Goal: Task Accomplishment & Management: Complete application form

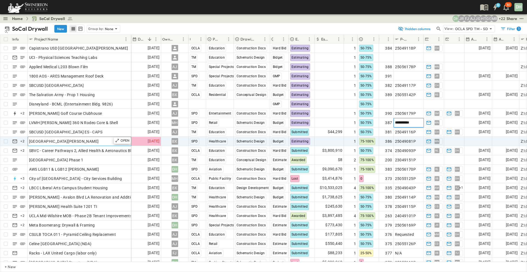
click at [99, 141] on div "[GEOGRAPHIC_DATA][PERSON_NAME]" at bounding box center [79, 142] width 101 height 8
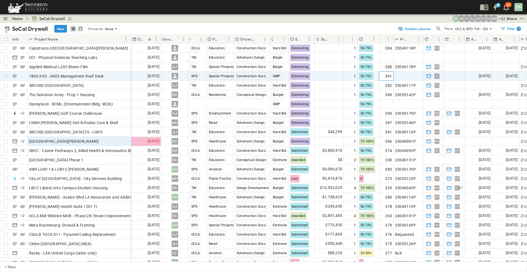
click at [389, 75] on span "391" at bounding box center [388, 76] width 7 height 5
type input "***"
click at [390, 74] on input "***" at bounding box center [386, 76] width 14 height 7
drag, startPoint x: 148, startPoint y: 30, endPoint x: 77, endPoint y: 23, distance: 71.1
click at [148, 30] on div "SoCal Drywall New Group by: None" at bounding box center [199, 29] width 390 height 8
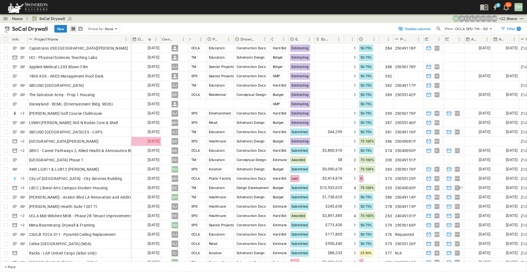
click at [61, 27] on button "New" at bounding box center [60, 29] width 13 height 8
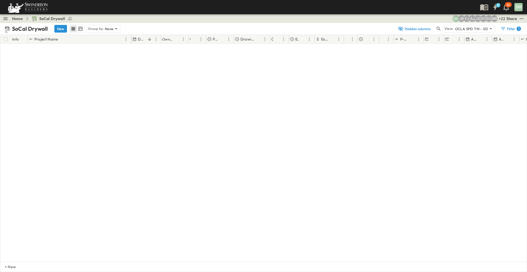
scroll to position [2277, 0]
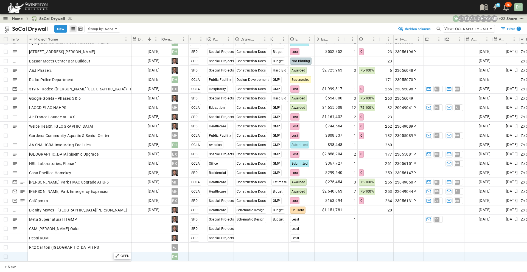
click at [110, 253] on div "Add Name" at bounding box center [79, 257] width 101 height 8
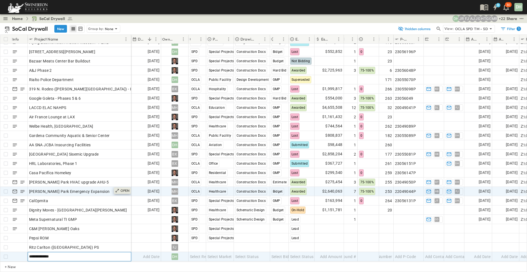
type input "**********"
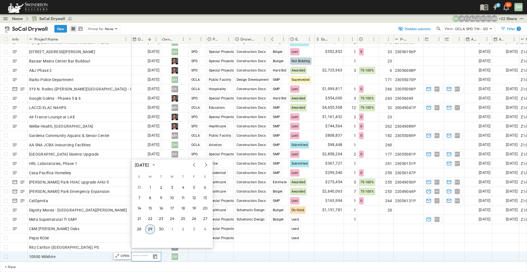
scroll to position [2277, 0]
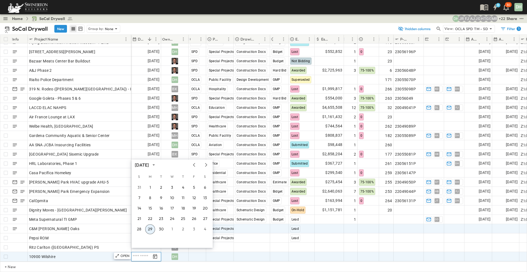
click at [149, 228] on button "29" at bounding box center [150, 230] width 10 height 10
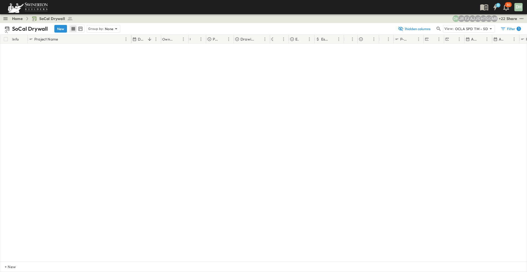
scroll to position [0, 0]
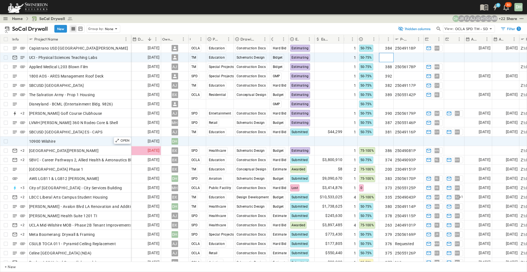
click at [391, 57] on span "Add Number" at bounding box center [381, 57] width 23 height 5
click at [391, 55] on input "***" at bounding box center [386, 57] width 14 height 7
type input "***"
click at [390, 56] on input "***" at bounding box center [386, 57] width 14 height 7
drag, startPoint x: 411, startPoint y: 55, endPoint x: 442, endPoint y: 58, distance: 31.2
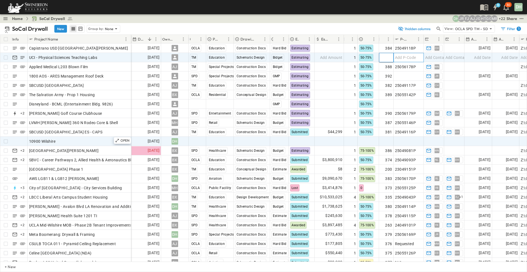
click at [412, 55] on span "Add P-Code" at bounding box center [405, 57] width 21 height 5
click at [391, 58] on span "391" at bounding box center [388, 57] width 7 height 5
click at [390, 55] on input "***" at bounding box center [386, 57] width 14 height 7
type input "***"
click at [390, 55] on input "***" at bounding box center [386, 57] width 14 height 7
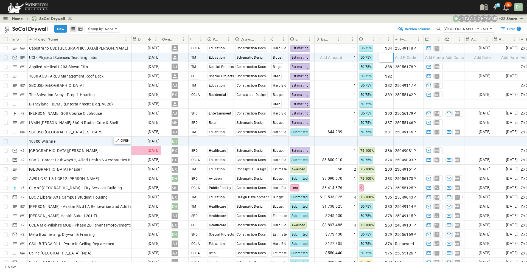
click at [390, 5] on div "9 30 DH" at bounding box center [263, 7] width 526 height 14
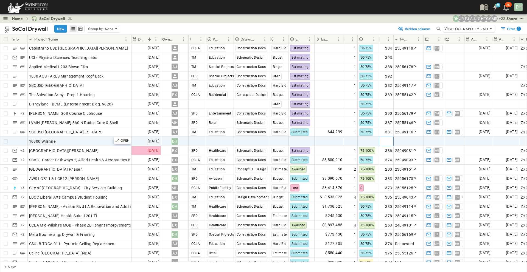
click at [389, 140] on span "Add Number" at bounding box center [381, 141] width 23 height 5
type input "***"
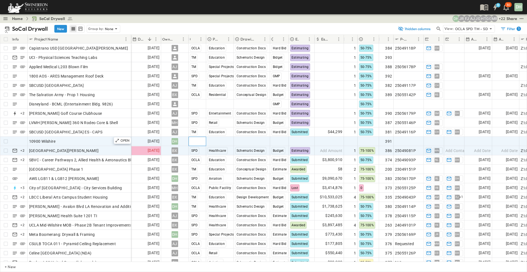
click at [191, 139] on span "Select Region" at bounding box center [202, 141] width 24 height 5
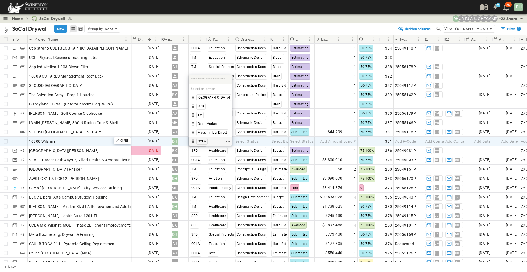
click at [202, 140] on span "OCLA" at bounding box center [202, 141] width 9 height 4
click at [217, 140] on span "Select Market" at bounding box center [219, 141] width 24 height 5
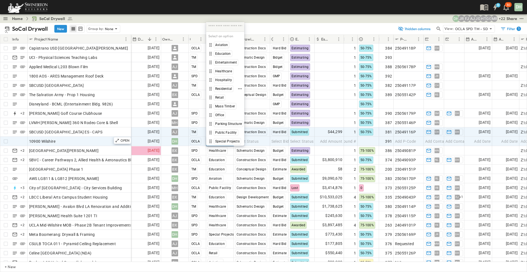
click at [230, 88] on span "Residential" at bounding box center [223, 89] width 17 height 4
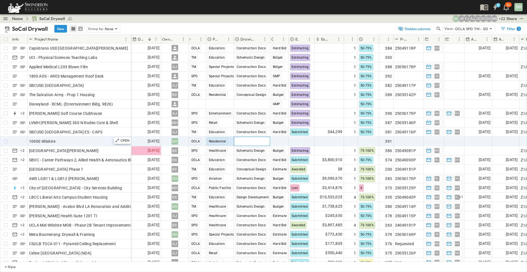
click at [252, 142] on span "Select Status" at bounding box center [247, 141] width 24 height 5
click at [252, 142] on span "Schematic Design" at bounding box center [256, 141] width 27 height 4
click at [277, 141] on span "Select Bid Type" at bounding box center [284, 141] width 27 height 5
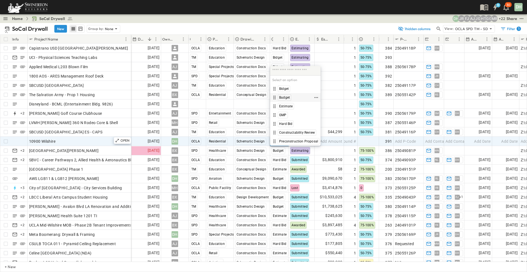
click at [286, 98] on span "Budget" at bounding box center [284, 97] width 11 height 4
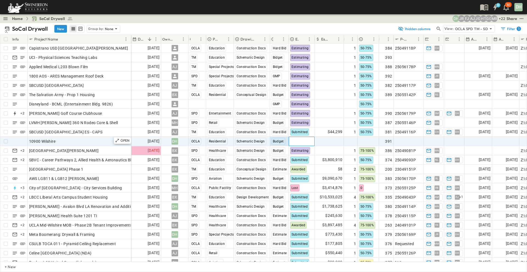
click at [304, 141] on span "Select Status" at bounding box center [302, 141] width 24 height 5
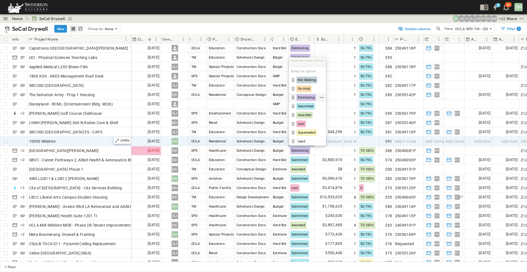
click at [308, 96] on span "Estimating" at bounding box center [306, 97] width 17 height 4
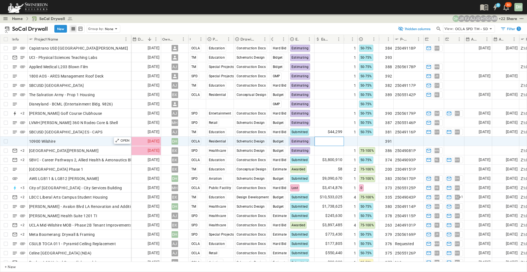
click at [328, 139] on span "Add Amount" at bounding box center [331, 141] width 23 height 5
click at [304, 142] on span "Estimating" at bounding box center [299, 142] width 17 height 4
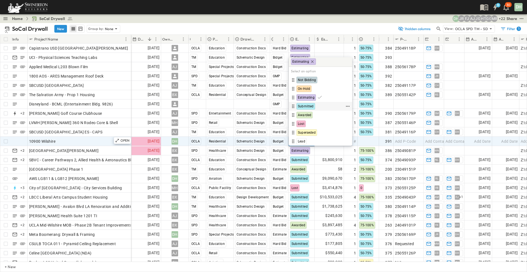
click at [308, 105] on span "Submitted" at bounding box center [306, 106] width 16 height 4
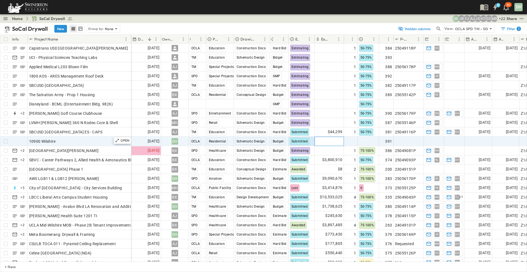
click at [330, 139] on span "Add Amount" at bounding box center [331, 141] width 23 height 5
type input "*******"
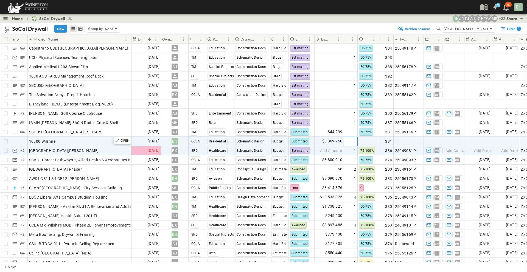
click at [353, 140] on span "Add Round #" at bounding box center [344, 141] width 23 height 5
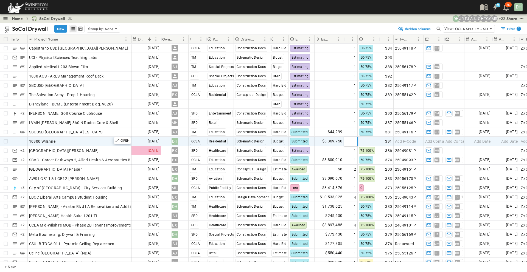
type input "*"
click at [354, 140] on input "*" at bounding box center [350, 141] width 13 height 7
click at [368, 139] on div at bounding box center [368, 141] width 21 height 9
click at [376, 122] on span "25-50%" at bounding box center [372, 124] width 11 height 4
drag, startPoint x: 403, startPoint y: 143, endPoint x: 423, endPoint y: 143, distance: 20.0
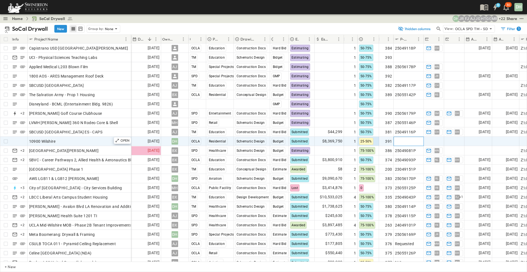
click at [404, 143] on span "Add P-Code" at bounding box center [405, 141] width 21 height 5
click at [431, 142] on span "Add Contact" at bounding box center [436, 141] width 23 height 5
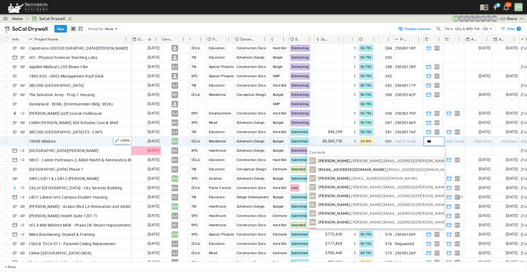
type input "***"
click at [380, 160] on span "[PERSON_NAME][EMAIL_ADDRESS][PERSON_NAME][DOMAIN_NAME]" at bounding box center [415, 161] width 128 height 5
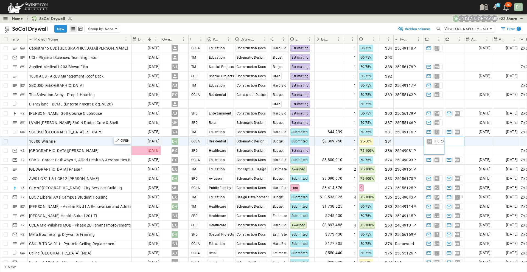
click at [454, 143] on span "Add Contact" at bounding box center [456, 141] width 23 height 5
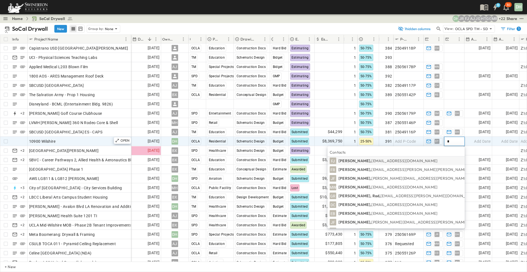
click at [420, 160] on span "[EMAIL_ADDRESS][DOMAIN_NAME]" at bounding box center [404, 161] width 66 height 5
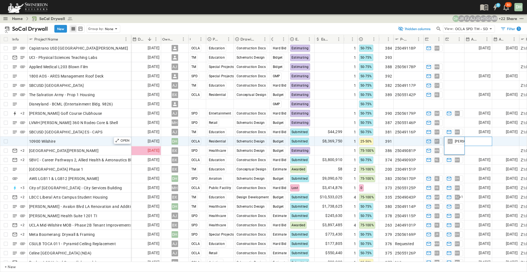
click at [479, 141] on span "Add Date" at bounding box center [482, 141] width 16 height 5
click at [504, 141] on span "Add Date" at bounding box center [509, 141] width 16 height 5
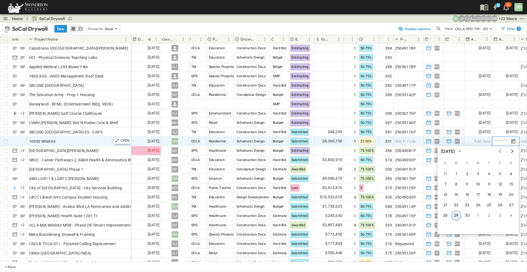
click at [512, 152] on icon "Next month" at bounding box center [512, 152] width 2 height 4
click at [512, 151] on icon "Next month" at bounding box center [512, 152] width 2 height 4
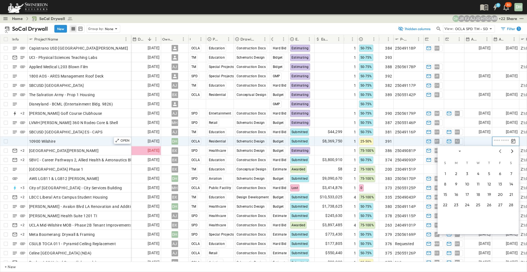
click at [512, 151] on icon "Next month" at bounding box center [512, 152] width 2 height 4
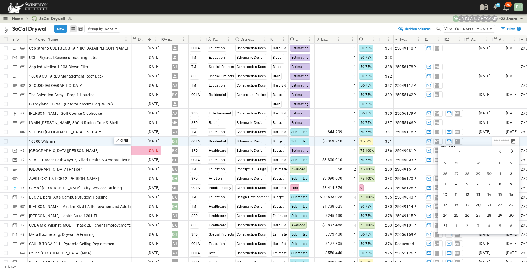
click at [512, 151] on icon "Next month" at bounding box center [512, 152] width 2 height 4
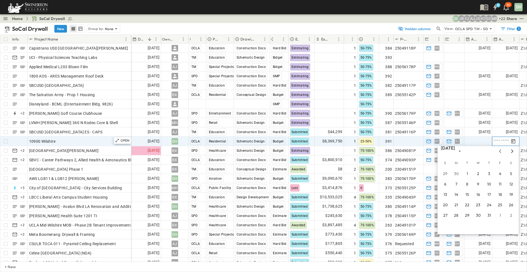
click at [512, 151] on icon "Next month" at bounding box center [512, 152] width 2 height 4
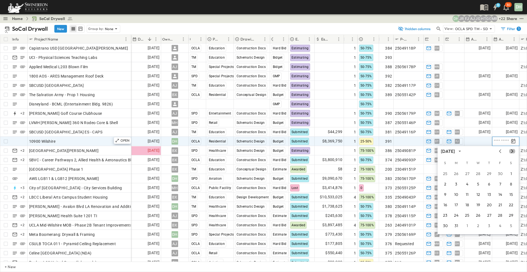
click at [512, 151] on icon "Next month" at bounding box center [512, 152] width 2 height 4
click at [477, 215] on button "30" at bounding box center [478, 216] width 10 height 10
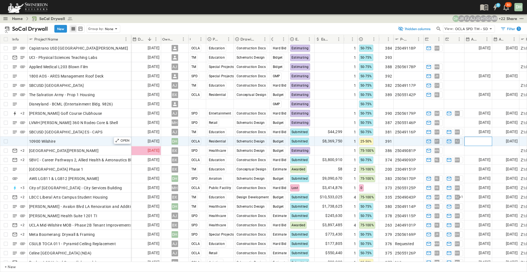
click at [485, 142] on span "Add Date" at bounding box center [482, 141] width 16 height 5
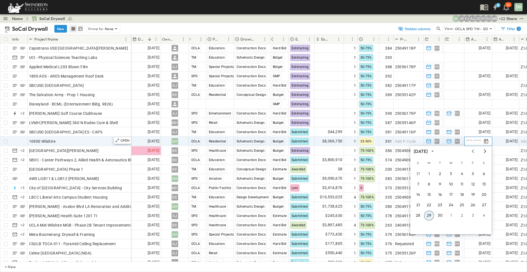
click at [486, 151] on icon "Next month" at bounding box center [485, 151] width 7 height 4
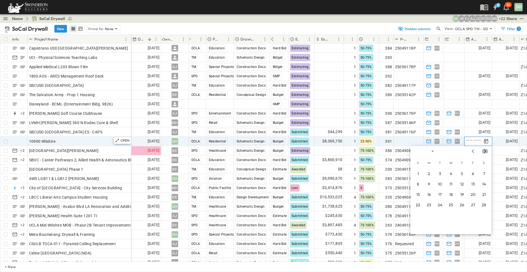
click at [486, 151] on icon "Next month" at bounding box center [485, 151] width 7 height 4
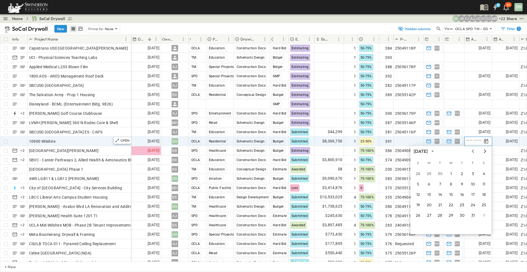
click at [486, 151] on icon "Next month" at bounding box center [485, 151] width 7 height 4
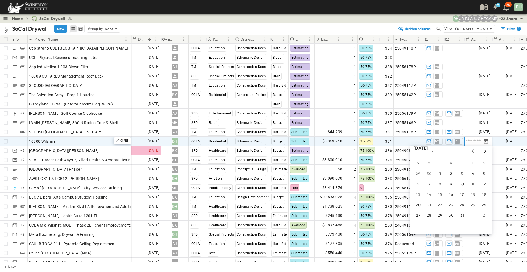
click at [486, 151] on icon "Next month" at bounding box center [485, 151] width 7 height 4
click at [475, 150] on icon "Previous month" at bounding box center [472, 151] width 7 height 4
click at [474, 175] on button "1" at bounding box center [473, 174] width 10 height 10
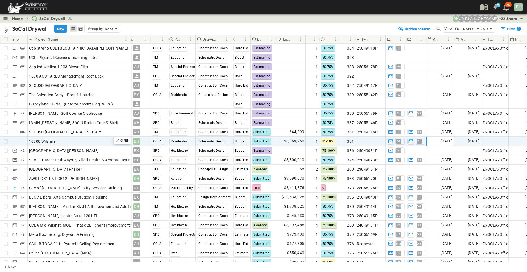
scroll to position [0, 71]
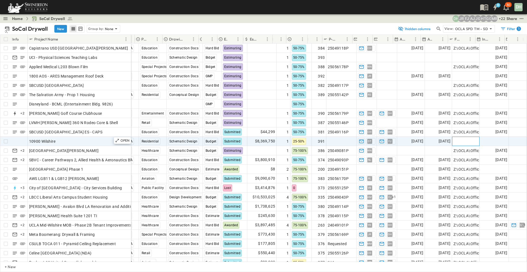
click at [466, 140] on div "Add Link" at bounding box center [465, 142] width 25 height 8
click at [493, 140] on span "Add Date" at bounding box center [499, 141] width 16 height 5
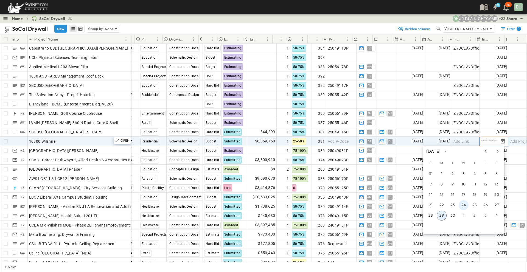
click at [465, 206] on button "24" at bounding box center [464, 206] width 10 height 10
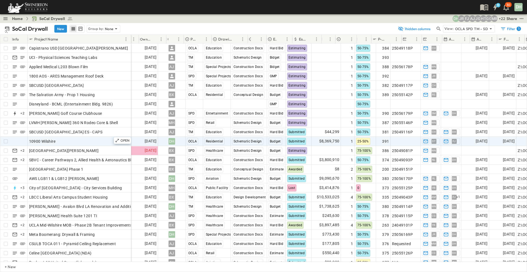
scroll to position [0, 0]
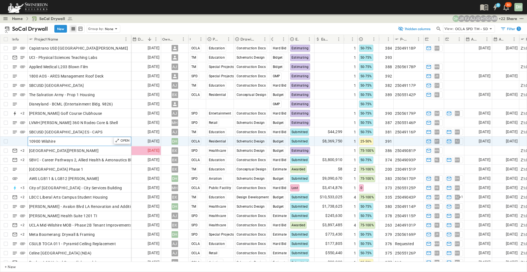
click at [103, 139] on div "10900 Wilshire" at bounding box center [79, 142] width 101 height 8
click at [122, 139] on p "OPEN" at bounding box center [124, 141] width 9 height 4
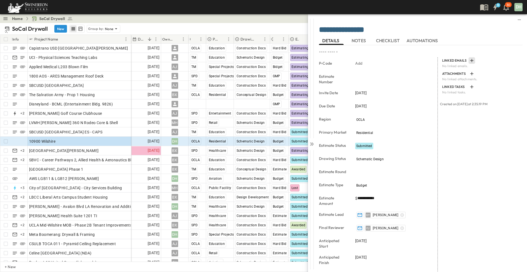
click at [470, 60] on icon "button" at bounding box center [471, 60] width 5 height 5
click at [471, 76] on p "Link Existing Email" at bounding box center [485, 75] width 37 height 5
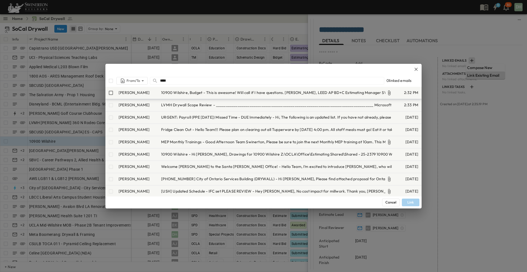
type input "****"
click at [184, 92] on span "10900 Wilshire, Budget" at bounding box center [181, 92] width 41 height 5
click at [407, 203] on button "Link" at bounding box center [411, 203] width 18 height 8
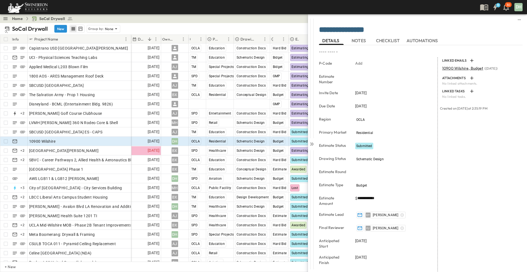
drag, startPoint x: 361, startPoint y: 42, endPoint x: 366, endPoint y: 36, distance: 7.6
click at [361, 42] on span "NOTES" at bounding box center [359, 40] width 15 height 5
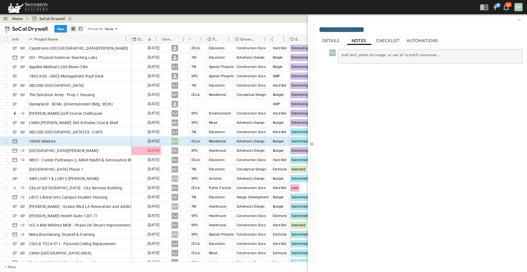
click at [352, 55] on div "Add text, paste an image, or use '@' to notify someone..." at bounding box center [430, 57] width 185 height 14
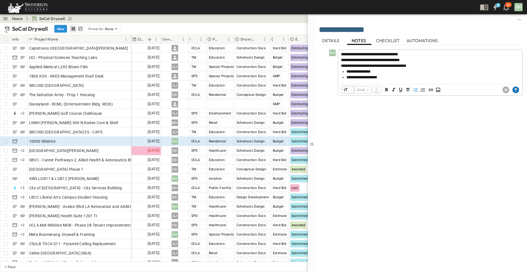
click at [516, 89] on icon at bounding box center [515, 90] width 7 height 7
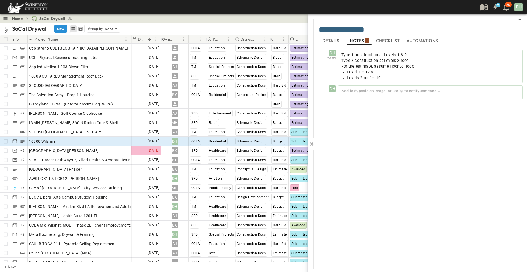
click at [337, 129] on div "DH [DATE] Type 1 construction at Levels 1 & 2 Type 3 construction at Levels 3-r…" at bounding box center [421, 155] width 204 height 221
drag, startPoint x: 338, startPoint y: 138, endPoint x: 342, endPoint y: 135, distance: 5.6
click at [338, 138] on div "DH [DATE] Type 1 construction at Levels 1 & 2 Type 3 construction at Levels 3-r…" at bounding box center [421, 155] width 204 height 221
click at [344, 133] on div "DH [DATE] Type 1 construction at Levels 1 & 2 Type 3 construction at Levels 3-r…" at bounding box center [421, 155] width 204 height 221
click at [372, 124] on div "DH [DATE] Type 1 construction at Levels 1 & 2 Type 3 construction at Levels 3-r…" at bounding box center [421, 155] width 204 height 221
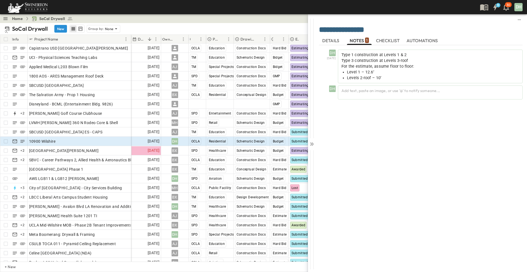
drag, startPoint x: 396, startPoint y: 132, endPoint x: 408, endPoint y: 130, distance: 12.2
click at [399, 131] on div "DH [DATE] Type 1 construction at Levels 1 & 2 Type 3 construction at Levels 3-r…" at bounding box center [421, 155] width 204 height 221
click at [409, 130] on div "DH [DATE] Type 1 construction at Levels 1 & 2 Type 3 construction at Levels 3-r…" at bounding box center [421, 155] width 204 height 221
click at [420, 127] on div "DH [DATE] Type 1 construction at Levels 1 & 2 Type 3 construction at Levels 3-r…" at bounding box center [421, 155] width 204 height 221
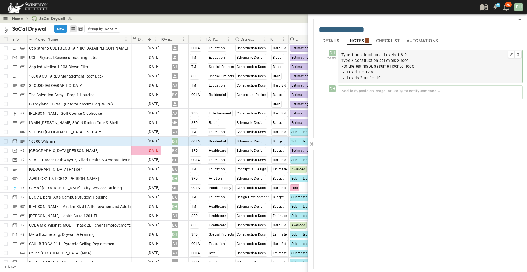
click at [390, 79] on li "Levels 2-roof – 10’" at bounding box center [433, 78] width 172 height 6
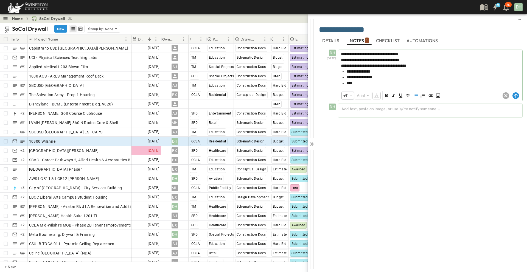
click at [449, 78] on li "**********" at bounding box center [432, 78] width 173 height 6
drag, startPoint x: 481, startPoint y: 141, endPoint x: 485, endPoint y: 137, distance: 5.4
click at [481, 140] on div "**********" at bounding box center [421, 155] width 204 height 221
click at [515, 97] on circle at bounding box center [515, 95] width 7 height 7
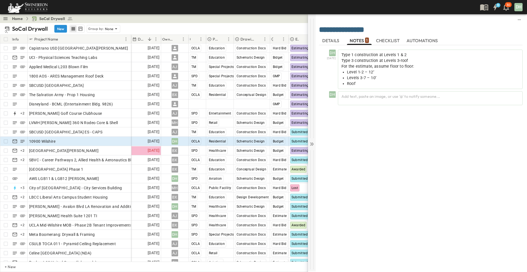
drag, startPoint x: 312, startPoint y: 144, endPoint x: 331, endPoint y: 135, distance: 20.6
click at [312, 143] on icon at bounding box center [311, 144] width 5 height 5
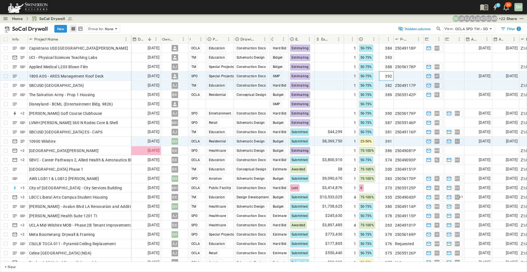
drag, startPoint x: 389, startPoint y: 75, endPoint x: 359, endPoint y: 89, distance: 33.3
click at [389, 75] on span "392" at bounding box center [388, 76] width 7 height 5
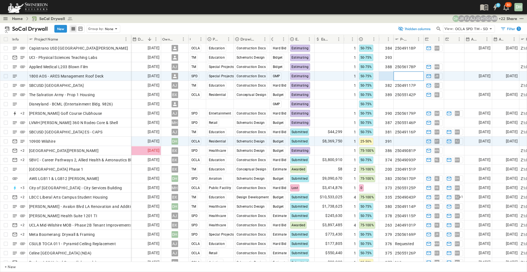
click at [407, 77] on span "Add P-Code" at bounding box center [405, 76] width 21 height 5
drag, startPoint x: 59, startPoint y: 28, endPoint x: 123, endPoint y: 168, distance: 153.7
click at [59, 28] on button "New" at bounding box center [60, 29] width 13 height 8
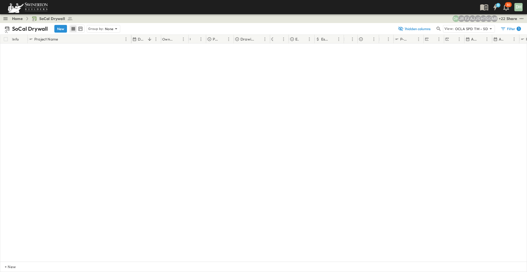
scroll to position [2286, 0]
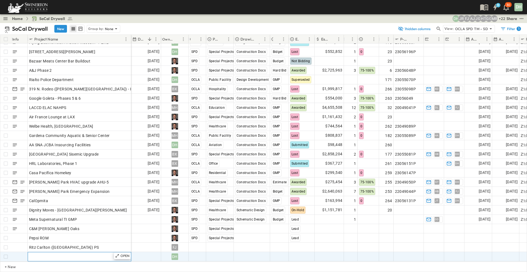
click at [73, 254] on div "Add Name" at bounding box center [79, 257] width 101 height 8
click at [153, 254] on span "Add Date" at bounding box center [151, 256] width 16 height 5
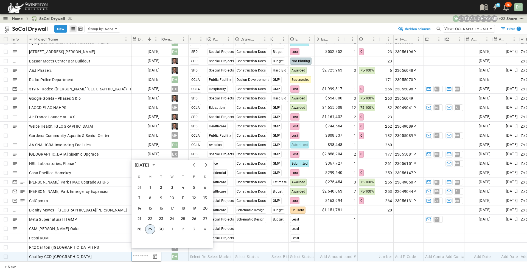
scroll to position [2286, 0]
click at [205, 166] on icon "Next month" at bounding box center [206, 165] width 7 height 4
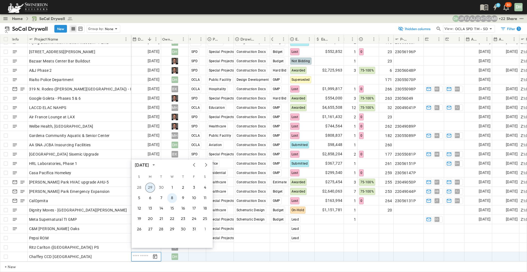
click at [171, 198] on button "8" at bounding box center [172, 198] width 10 height 10
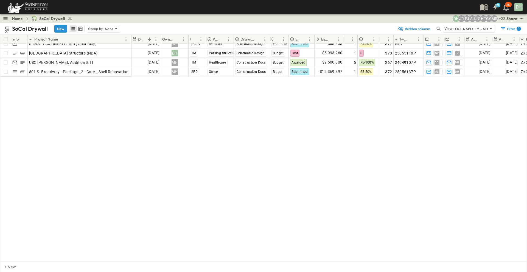
scroll to position [0, 0]
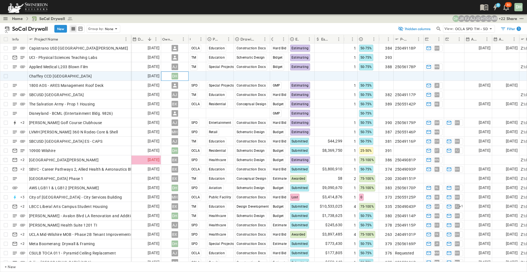
click at [175, 77] on div "DH" at bounding box center [174, 76] width 7 height 7
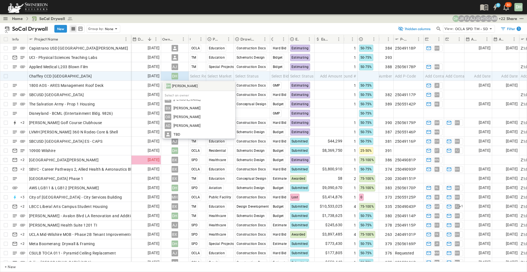
scroll to position [233, 0]
drag, startPoint x: 182, startPoint y: 108, endPoint x: 192, endPoint y: 103, distance: 11.4
click at [182, 108] on span "[PERSON_NAME]" at bounding box center [186, 108] width 27 height 5
click at [200, 76] on span "Select Region" at bounding box center [202, 76] width 24 height 5
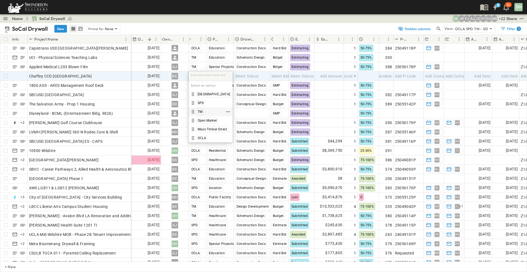
click at [201, 110] on span "TM" at bounding box center [200, 112] width 5 height 4
click at [218, 76] on span "Select Market" at bounding box center [219, 76] width 24 height 5
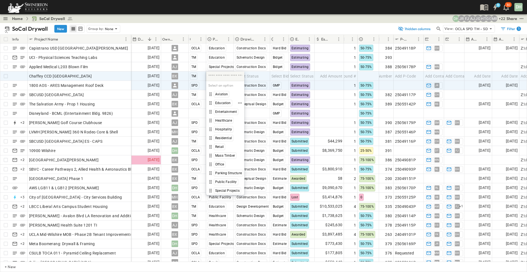
drag, startPoint x: 220, startPoint y: 105, endPoint x: 252, endPoint y: 82, distance: 39.7
click at [221, 105] on span "Education" at bounding box center [223, 103] width 16 height 4
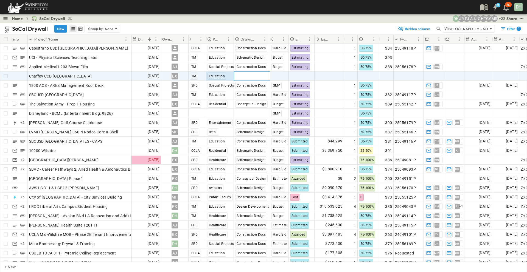
click at [261, 75] on div "Select Status" at bounding box center [252, 76] width 36 height 9
click at [282, 77] on span "Select Bid Type" at bounding box center [284, 76] width 27 height 5
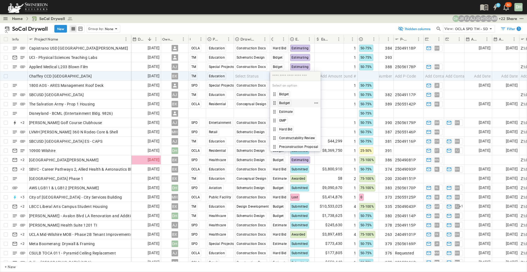
click at [287, 105] on span "Budget" at bounding box center [284, 103] width 11 height 4
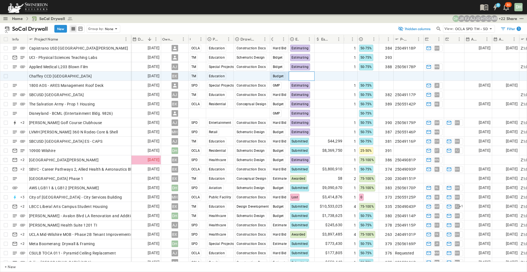
click at [301, 79] on span "Select Status" at bounding box center [302, 76] width 24 height 5
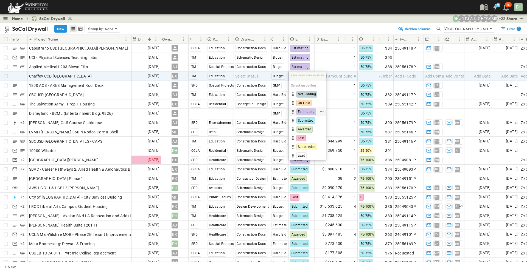
click at [302, 111] on span "Estimating" at bounding box center [306, 112] width 17 height 4
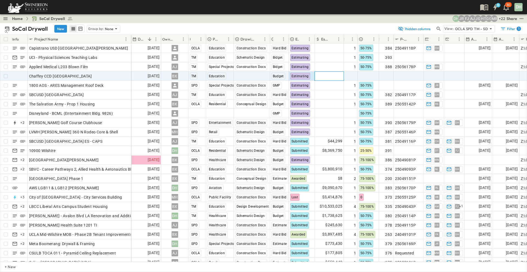
click at [330, 75] on span "Add Amount" at bounding box center [331, 76] width 23 height 5
click at [352, 75] on span "Add Round #" at bounding box center [344, 76] width 23 height 5
type input "*"
click at [354, 75] on input "*" at bounding box center [350, 76] width 13 height 7
click at [365, 78] on div at bounding box center [368, 76] width 21 height 9
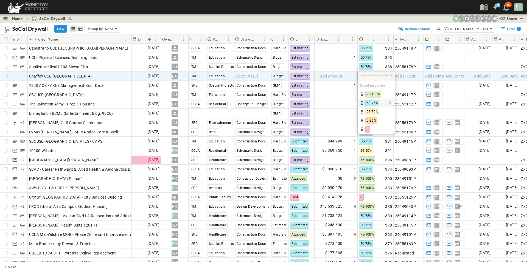
click at [374, 102] on span "50-75%" at bounding box center [372, 103] width 11 height 4
click at [404, 76] on span "Add P-Code" at bounding box center [405, 76] width 21 height 5
click at [383, 74] on span "Add Number" at bounding box center [381, 76] width 23 height 5
click at [409, 77] on span "Add P-Code" at bounding box center [405, 76] width 21 height 5
click at [441, 77] on span "Add Contact" at bounding box center [436, 76] width 23 height 5
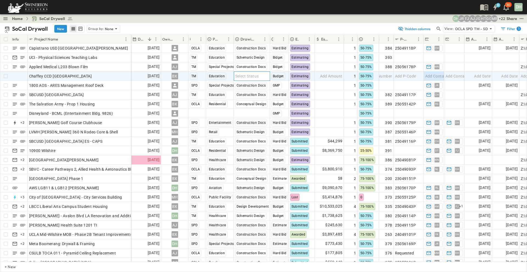
click at [257, 75] on span "Select Status" at bounding box center [247, 76] width 24 height 5
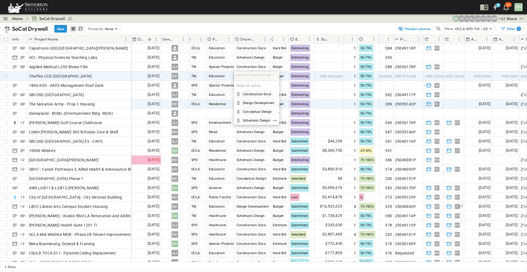
drag, startPoint x: 252, startPoint y: 121, endPoint x: 303, endPoint y: 106, distance: 52.5
click at [253, 121] on span "Schematic Design" at bounding box center [256, 121] width 27 height 4
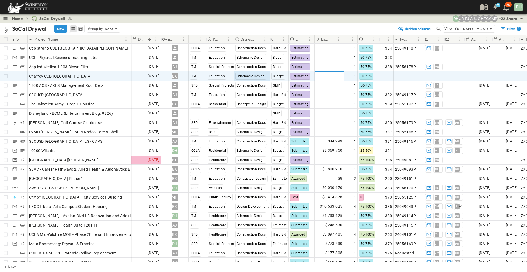
click at [330, 76] on span "Add Amount" at bounding box center [331, 76] width 23 height 5
click at [430, 77] on span "Add Contact" at bounding box center [436, 76] width 23 height 5
type input "*"
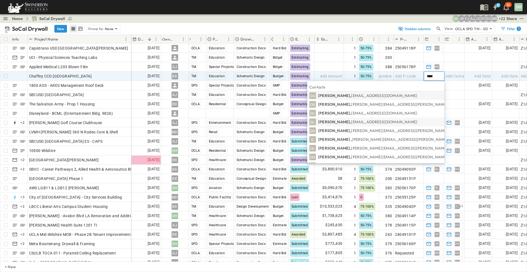
type input "****"
click at [366, 122] on p "[PERSON_NAME], [EMAIL_ADDRESS][DOMAIN_NAME]" at bounding box center [367, 121] width 99 height 5
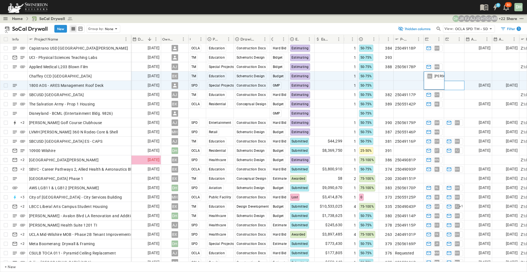
click at [459, 81] on div "Add Contact" at bounding box center [454, 85] width 20 height 9
click at [460, 78] on span "Add Contact" at bounding box center [456, 76] width 23 height 5
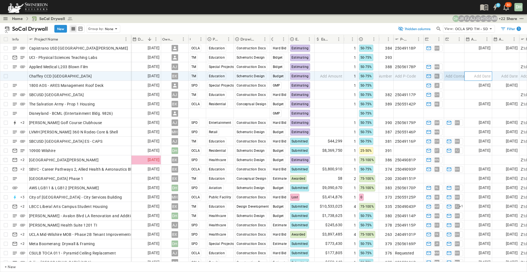
click at [479, 78] on span "Add Date" at bounding box center [482, 76] width 16 height 5
click at [507, 76] on span "Add Date" at bounding box center [509, 76] width 16 height 5
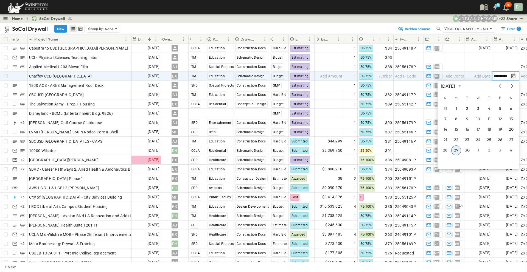
click at [511, 78] on icon "Tracking Date Menu" at bounding box center [513, 76] width 4 height 5
click at [513, 77] on icon "Tracking Date Menu" at bounding box center [512, 76] width 5 height 5
click at [465, 86] on div "February 0029" at bounding box center [456, 86] width 30 height 6
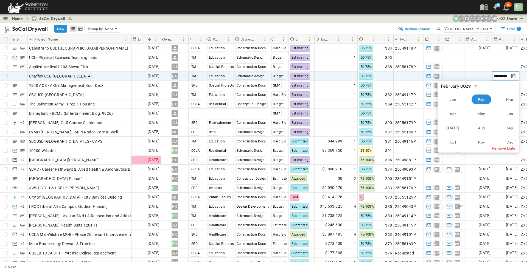
click at [509, 77] on div "**********" at bounding box center [501, 76] width 18 height 5
click at [510, 77] on div "**********" at bounding box center [505, 76] width 26 height 7
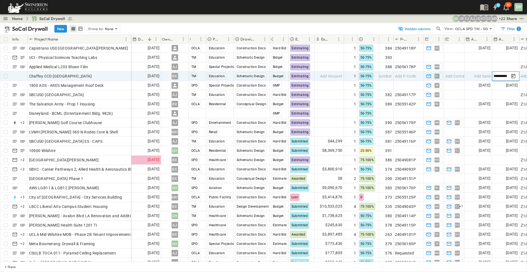
click at [505, 75] on input "**********" at bounding box center [500, 76] width 15 height 5
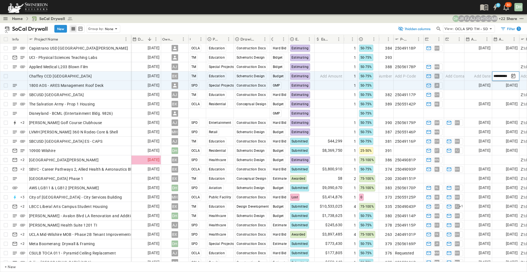
scroll to position [0, 0]
type input "**********"
click at [483, 77] on span "Add Date" at bounding box center [482, 76] width 16 height 5
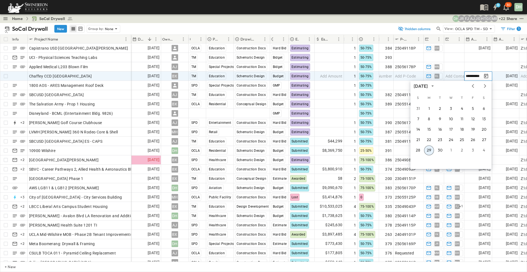
type input "**********"
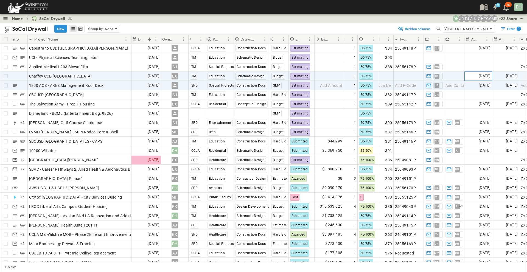
click at [487, 77] on span "[DATE]" at bounding box center [485, 76] width 12 height 6
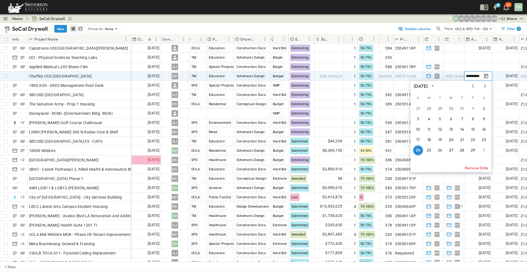
click at [482, 76] on div "**********" at bounding box center [474, 76] width 18 height 5
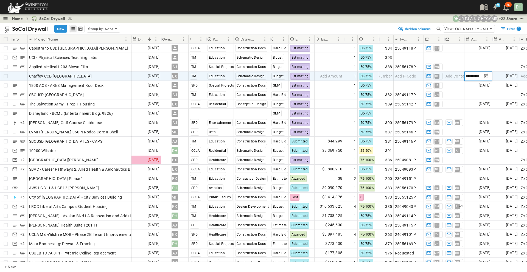
click at [480, 76] on input "**********" at bounding box center [474, 76] width 16 height 5
type input "**********"
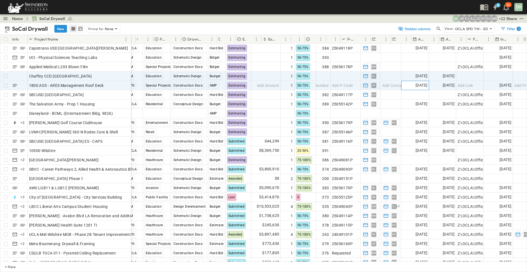
scroll to position [0, 71]
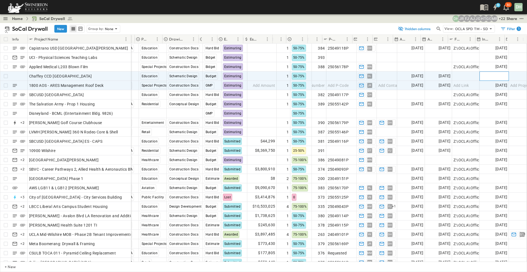
click at [495, 77] on span "Add Date" at bounding box center [499, 76] width 16 height 5
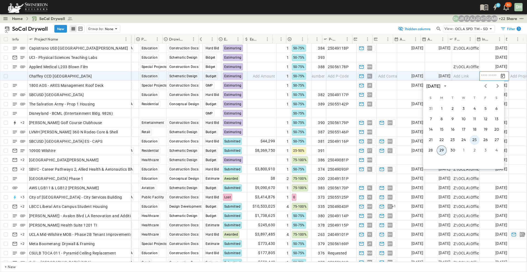
click at [476, 140] on button "25" at bounding box center [474, 140] width 10 height 10
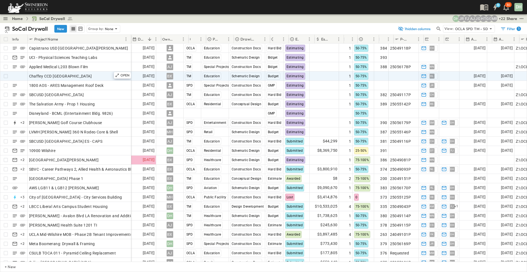
scroll to position [0, 0]
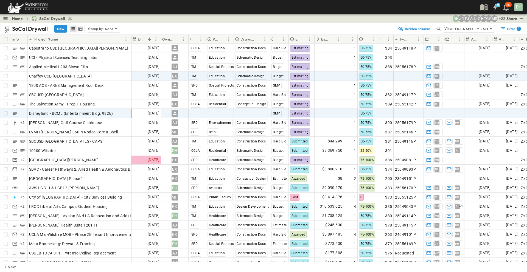
click at [153, 116] on span "[DATE]" at bounding box center [154, 113] width 12 height 6
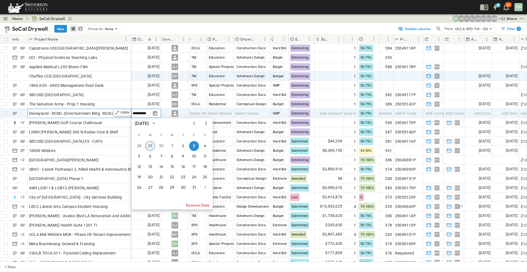
click at [108, 114] on span "Disneyland - BCML (Entertainment Bldg. 9826)" at bounding box center [71, 113] width 84 height 5
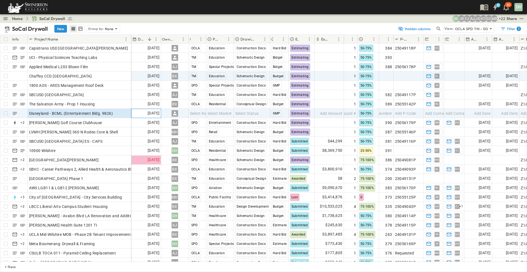
click at [152, 113] on span "[DATE]" at bounding box center [154, 113] width 12 height 6
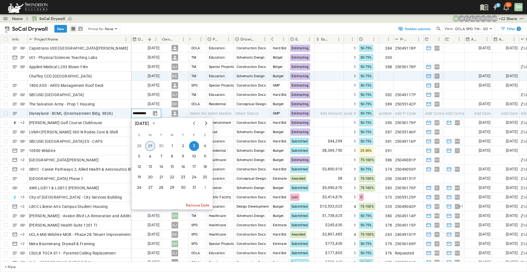
click at [204, 125] on icon "Next month" at bounding box center [206, 123] width 7 height 4
click at [195, 156] on button "7" at bounding box center [194, 157] width 10 height 10
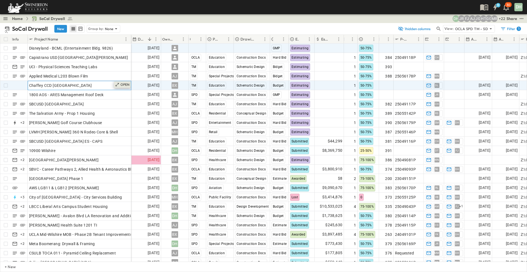
click at [125, 86] on p "OPEN" at bounding box center [124, 85] width 9 height 4
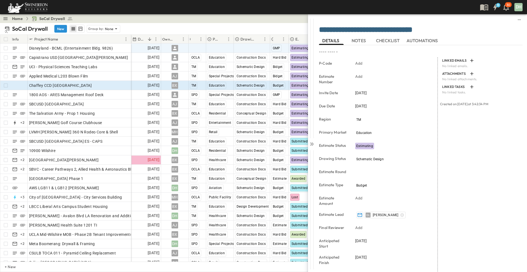
click at [363, 38] on span "NOTES" at bounding box center [359, 40] width 15 height 5
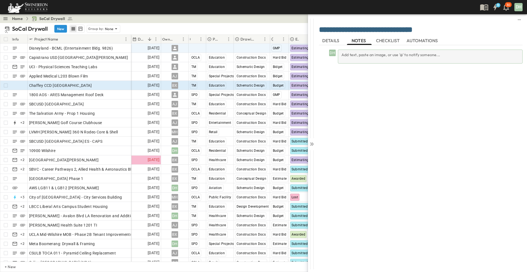
click at [369, 54] on div "Add text, paste an image, or use '@' to notify someone..." at bounding box center [430, 57] width 185 height 14
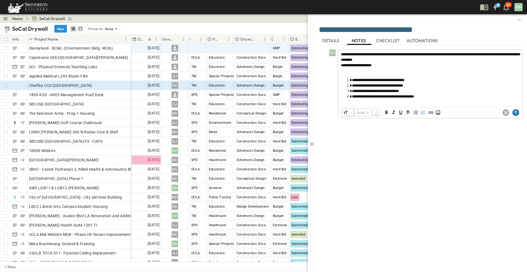
click at [517, 112] on icon at bounding box center [515, 112] width 7 height 7
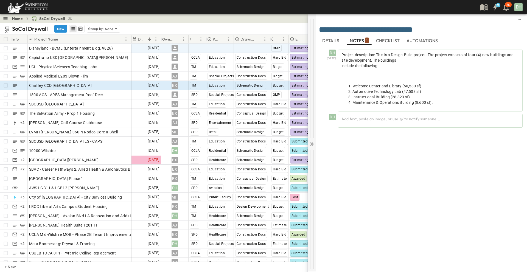
click at [312, 145] on icon at bounding box center [311, 144] width 5 height 5
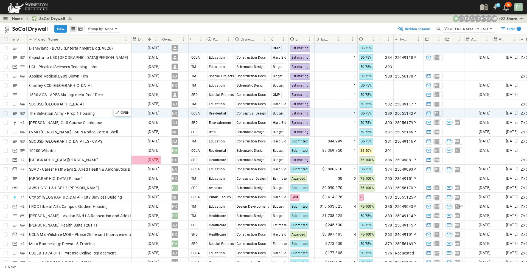
click at [102, 112] on div "The Salvation Army - Prop 1 Housing" at bounding box center [79, 114] width 101 height 8
